Goal: Transaction & Acquisition: Purchase product/service

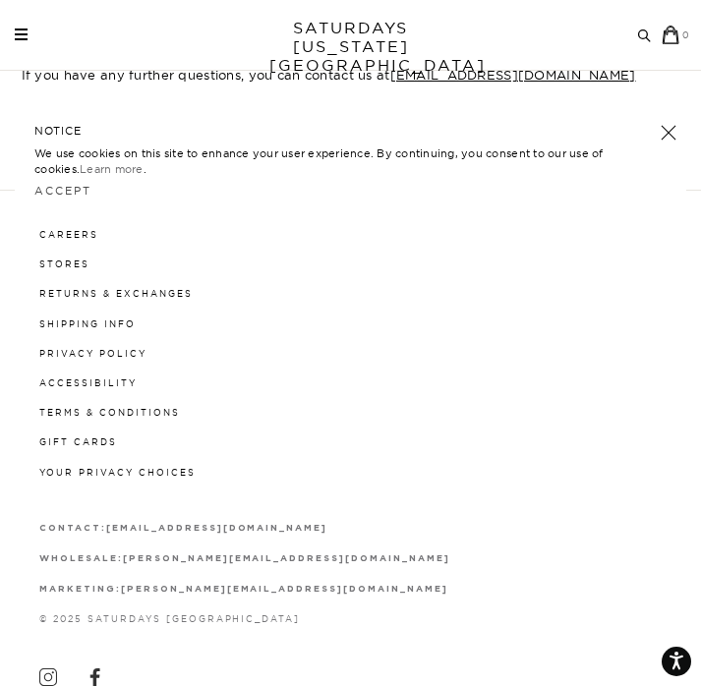
scroll to position [1577, 0]
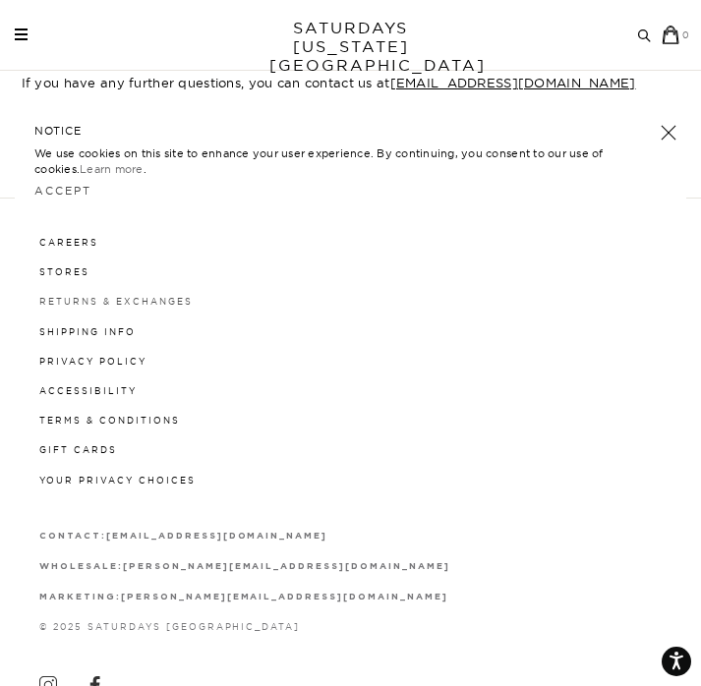
click at [76, 307] on link "Returns & Exchanges" at bounding box center [115, 301] width 153 height 11
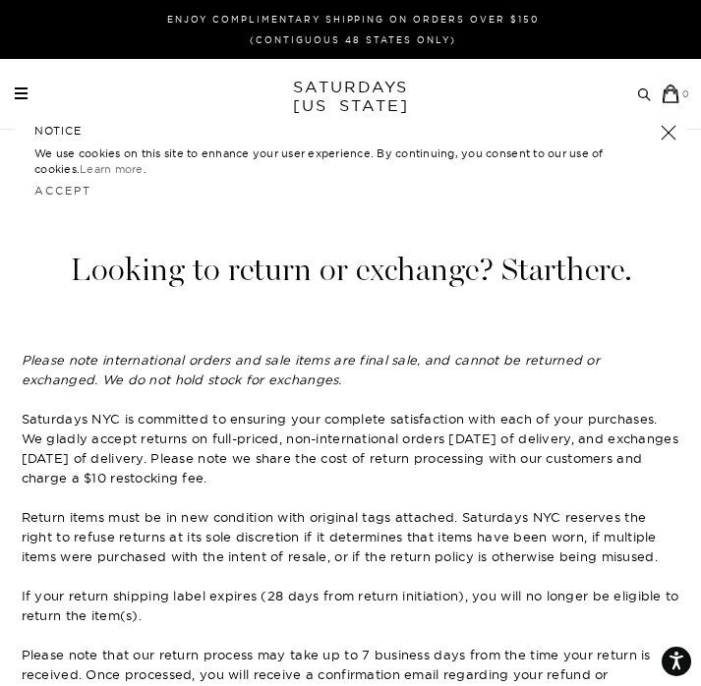
click at [583, 268] on link "here" at bounding box center [595, 270] width 58 height 38
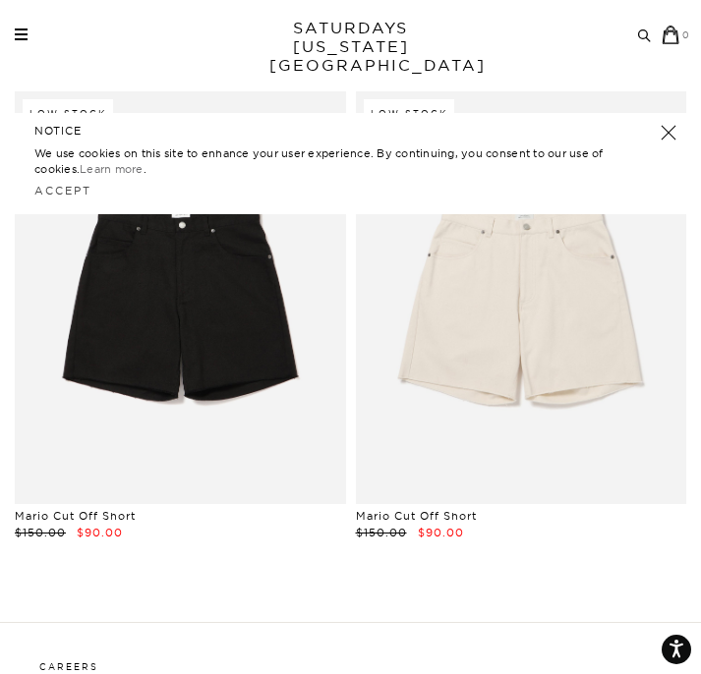
scroll to position [122, 0]
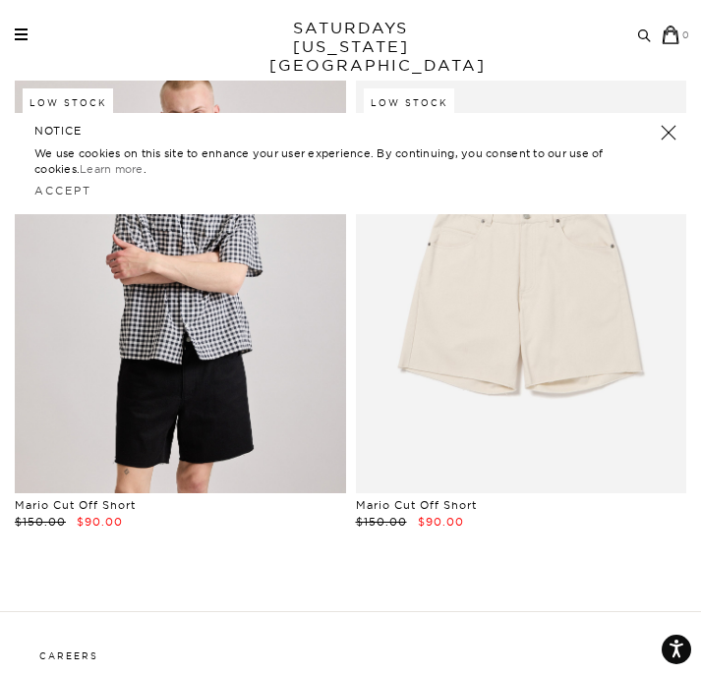
click at [259, 266] on link at bounding box center [180, 288] width 331 height 414
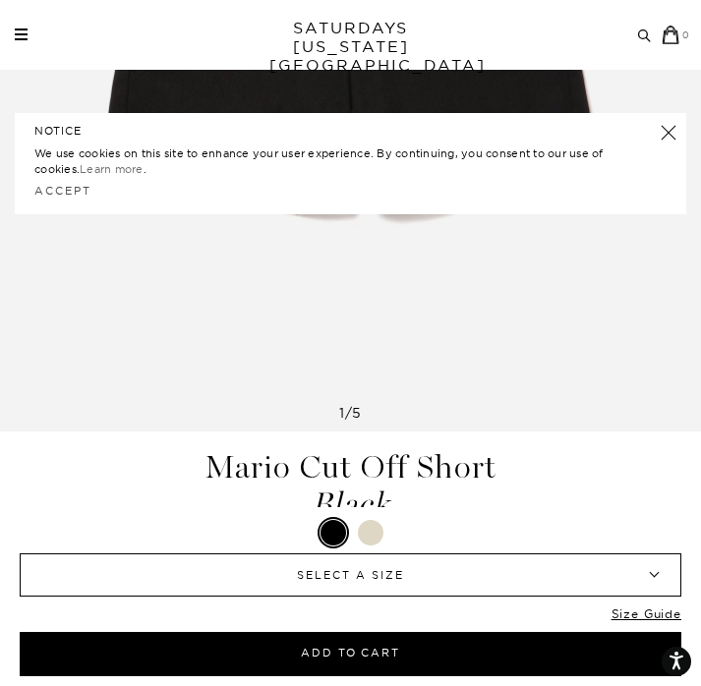
scroll to position [704, 0]
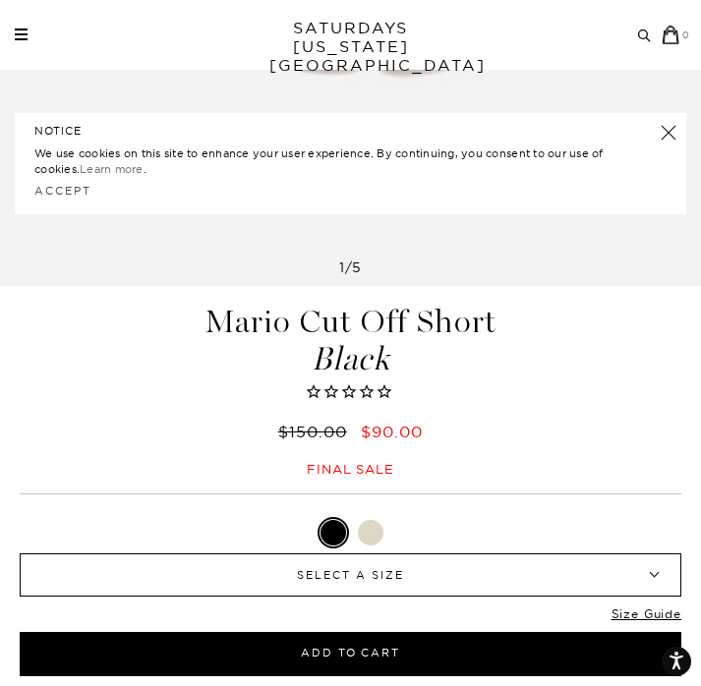
click at [403, 565] on span "SELECT A SIZE" at bounding box center [350, 574] width 571 height 41
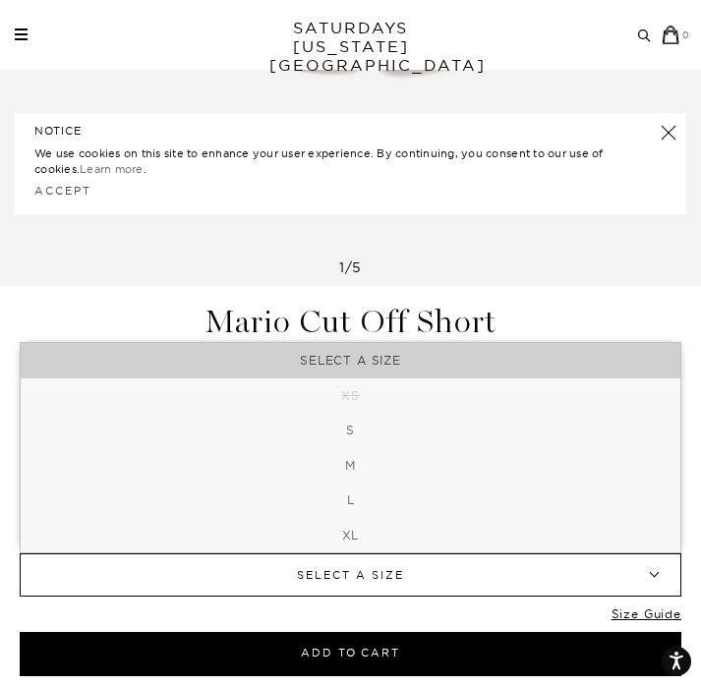
click at [498, 203] on div "Accept" at bounding box center [350, 191] width 632 height 27
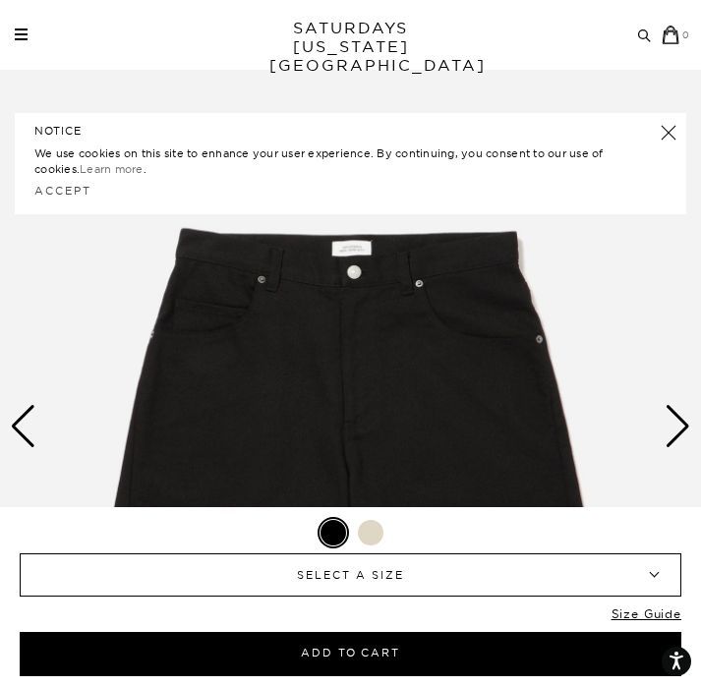
scroll to position [116, 0]
